Goal: Find specific page/section: Find specific page/section

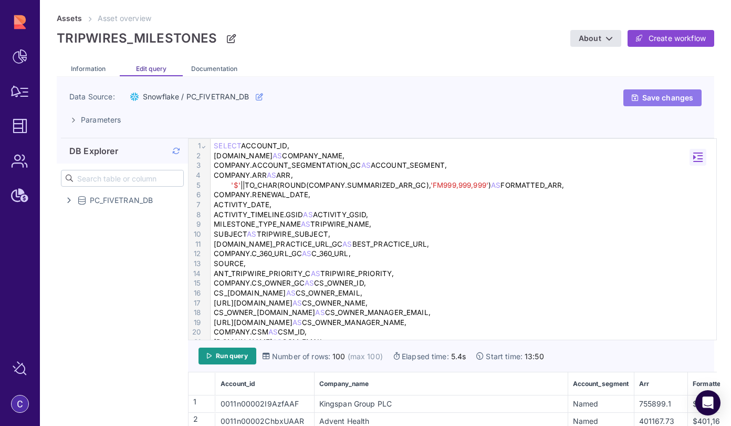
click at [642, 99] on span "Save changes" at bounding box center [667, 97] width 51 height 9
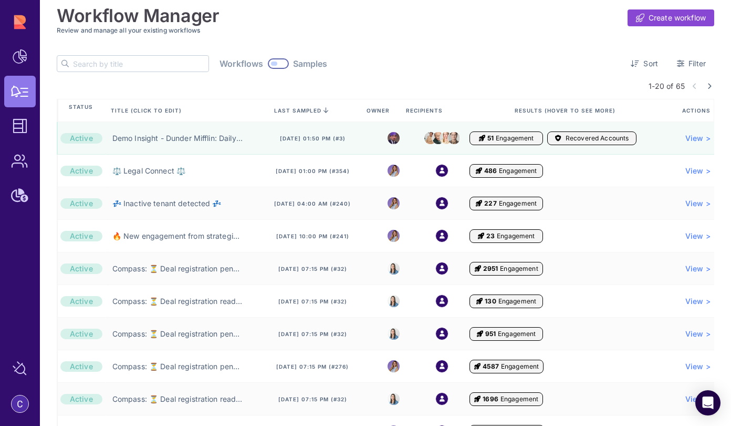
click at [132, 67] on input "text" at bounding box center [141, 64] width 136 height 16
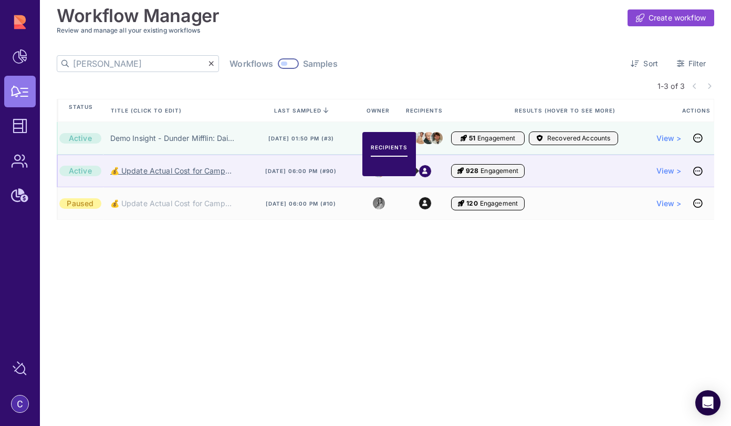
type input "[PERSON_NAME]"
click at [220, 169] on link "💰 Update Actual Cost for Campaign 💰" at bounding box center [172, 170] width 125 height 11
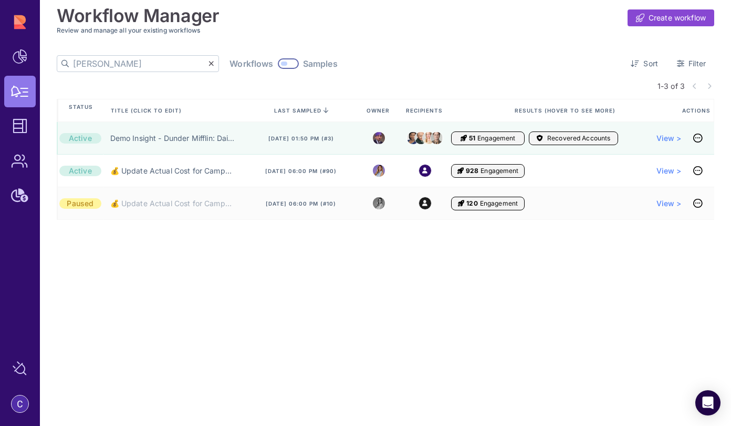
click at [115, 63] on input "[PERSON_NAME]" at bounding box center [141, 64] width 136 height 16
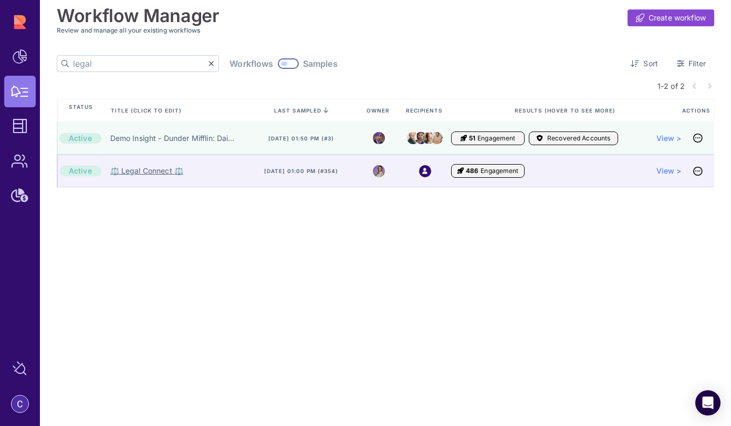
type input "legal"
click at [144, 170] on link "⚖️ Legal Connect ⚖️" at bounding box center [146, 170] width 73 height 11
